Goal: Information Seeking & Learning: Learn about a topic

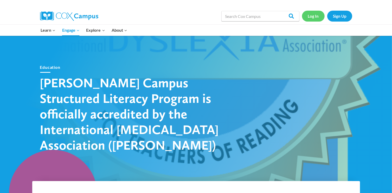
click at [316, 17] on link "Log In" at bounding box center [313, 16] width 23 height 11
click at [239, 17] on input "Search in [URL][DOMAIN_NAME]" at bounding box center [261, 16] width 78 height 10
type input "instructional practices"
click at [279, 11] on input "Search" at bounding box center [289, 16] width 20 height 10
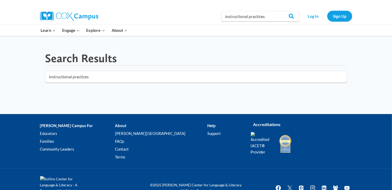
click at [152, 74] on input "instructional practices" at bounding box center [196, 77] width 302 height 12
